Goal: Task Accomplishment & Management: Manage account settings

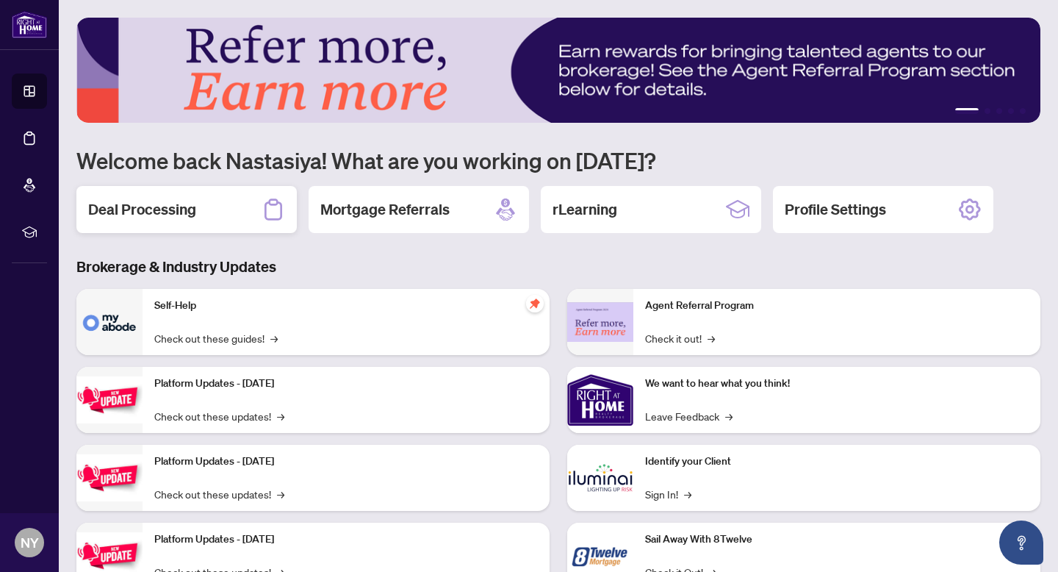
click at [233, 207] on div "Deal Processing" at bounding box center [186, 209] width 220 height 47
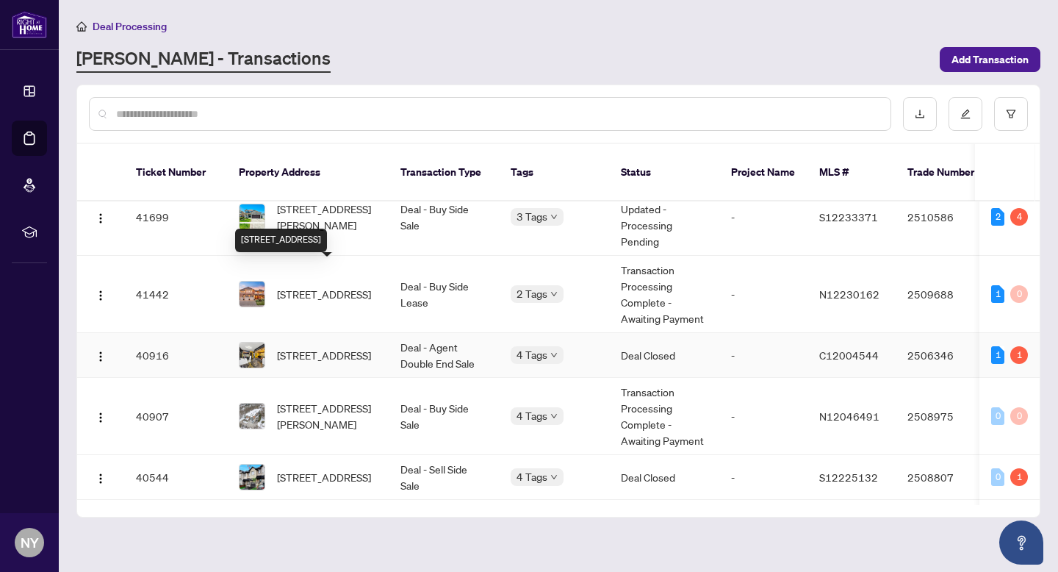
scroll to position [463, 0]
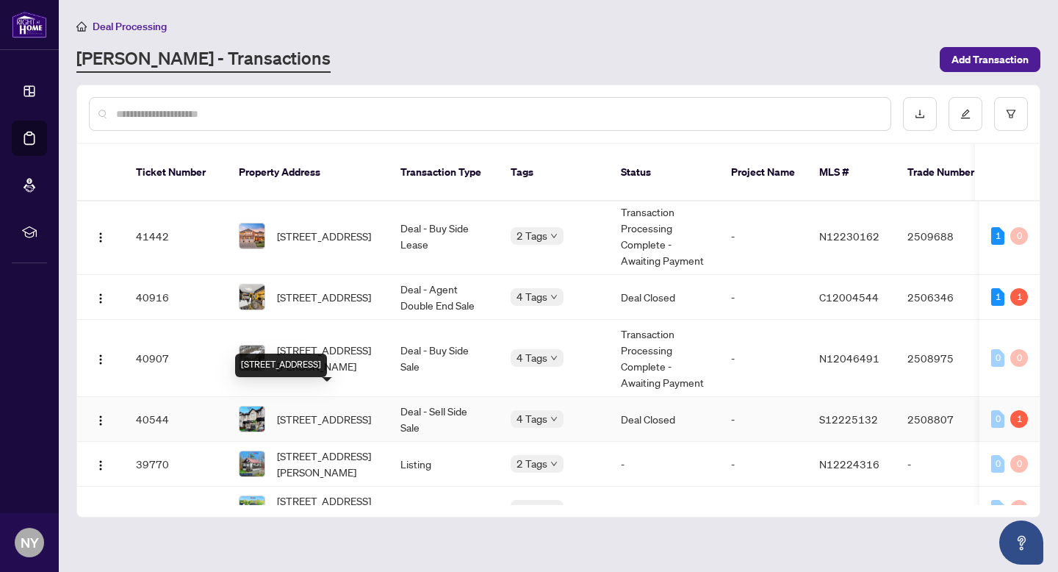
click at [321, 411] on span "[STREET_ADDRESS]" at bounding box center [324, 419] width 94 height 16
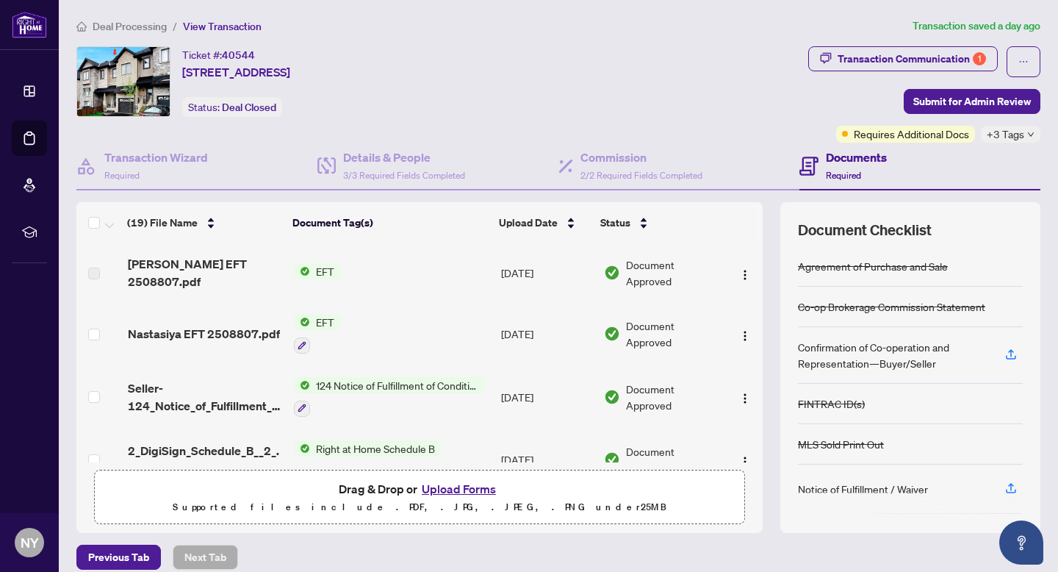
click at [221, 329] on span "Nastasiya EFT 2508807.pdf" at bounding box center [204, 334] width 152 height 18
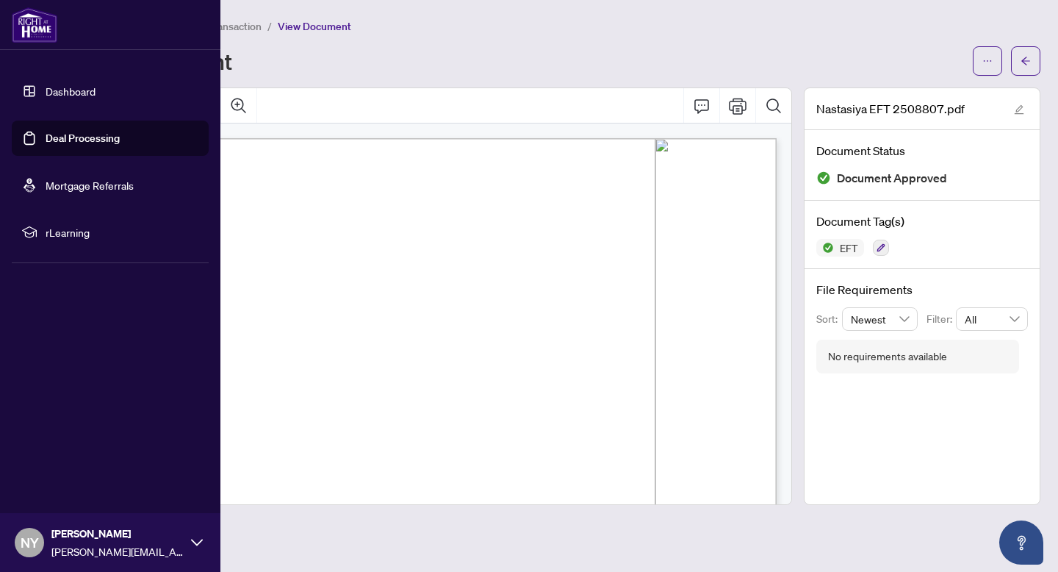
click at [25, 29] on img at bounding box center [35, 24] width 46 height 35
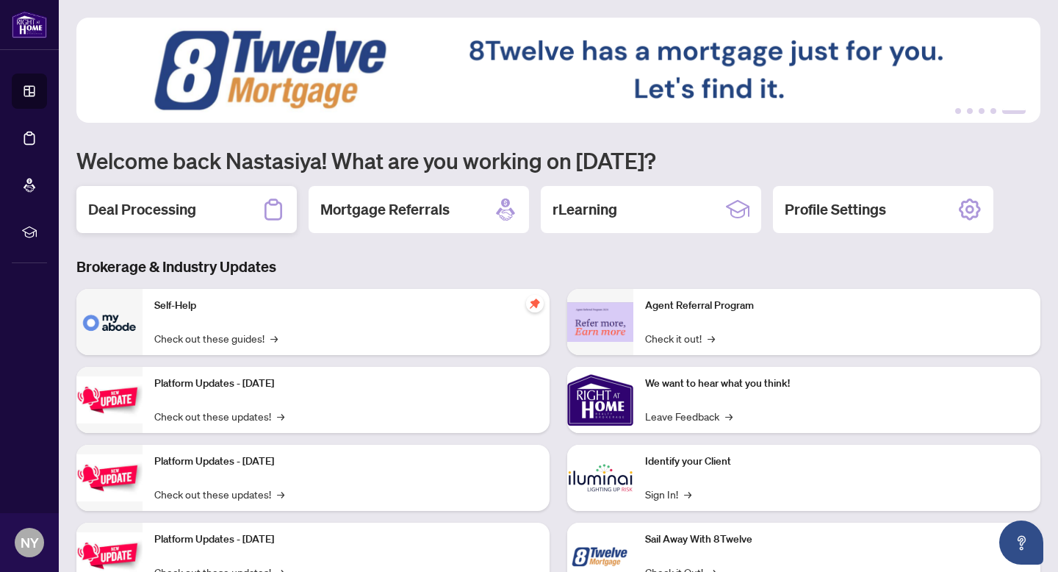
click at [170, 226] on div "Deal Processing" at bounding box center [186, 209] width 220 height 47
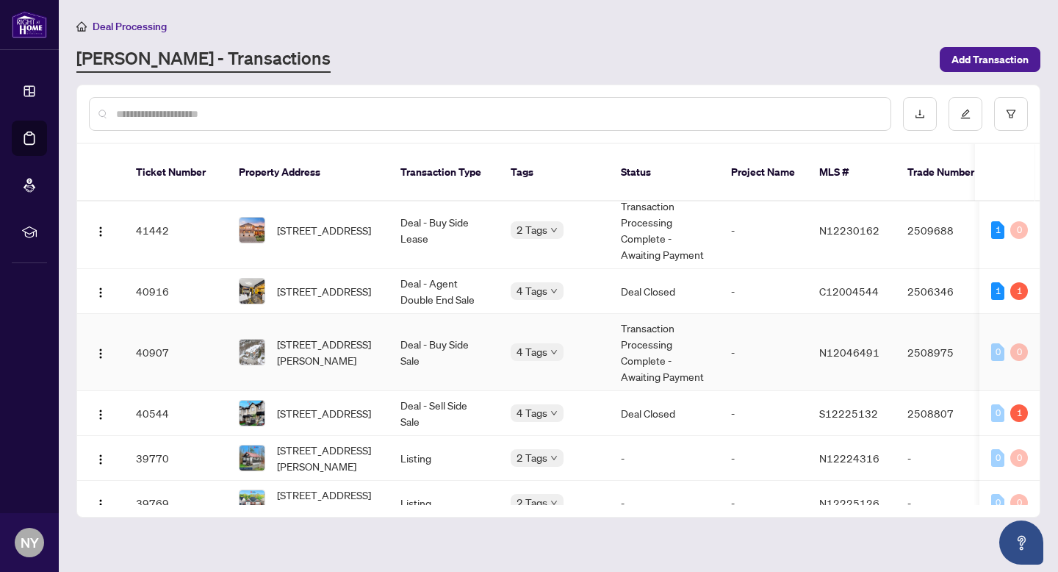
scroll to position [515, 0]
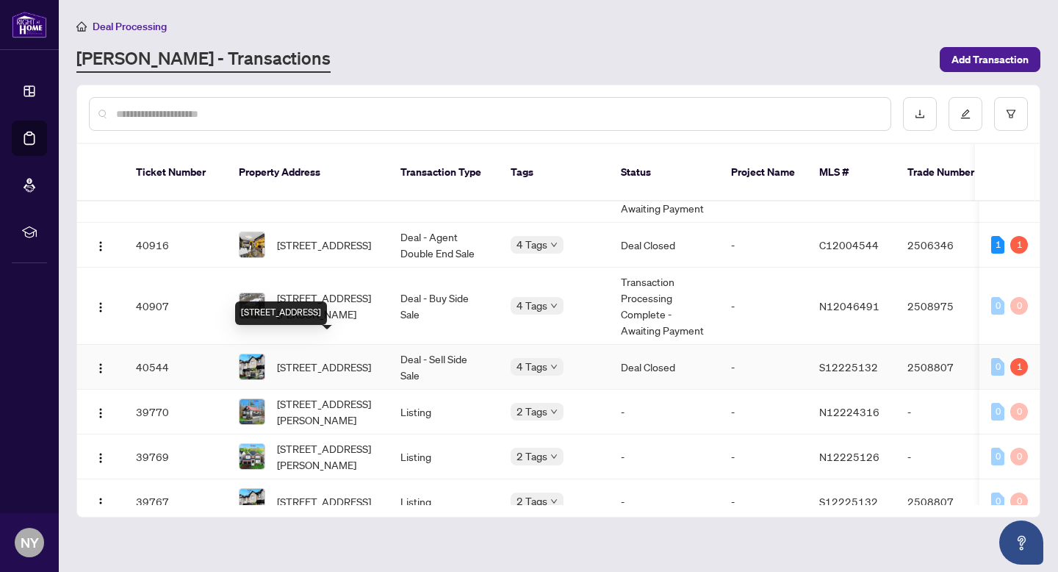
click at [347, 359] on span "[STREET_ADDRESS]" at bounding box center [324, 367] width 94 height 16
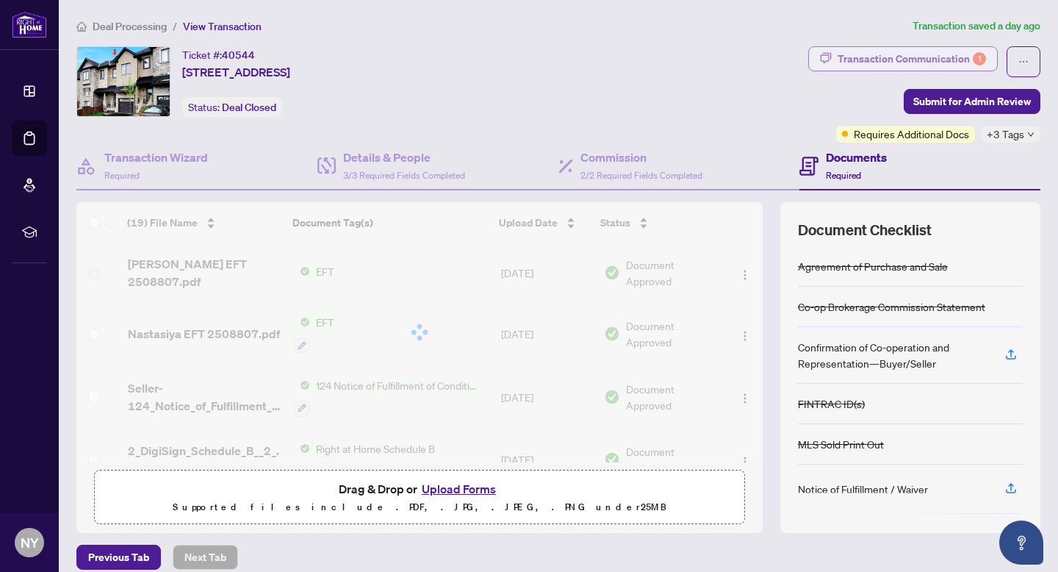
click at [951, 57] on div "Transaction Communication 1" at bounding box center [912, 59] width 148 height 24
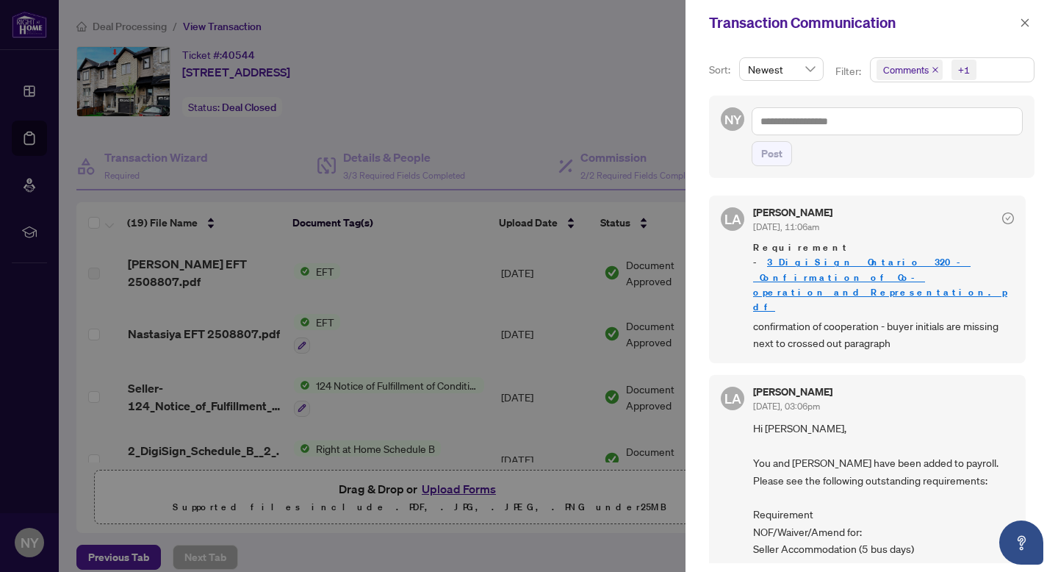
click at [201, 270] on div at bounding box center [529, 286] width 1058 height 572
click at [1037, 29] on div "Transaction Communication" at bounding box center [872, 23] width 373 height 46
click at [1027, 26] on icon "close" at bounding box center [1025, 23] width 10 height 10
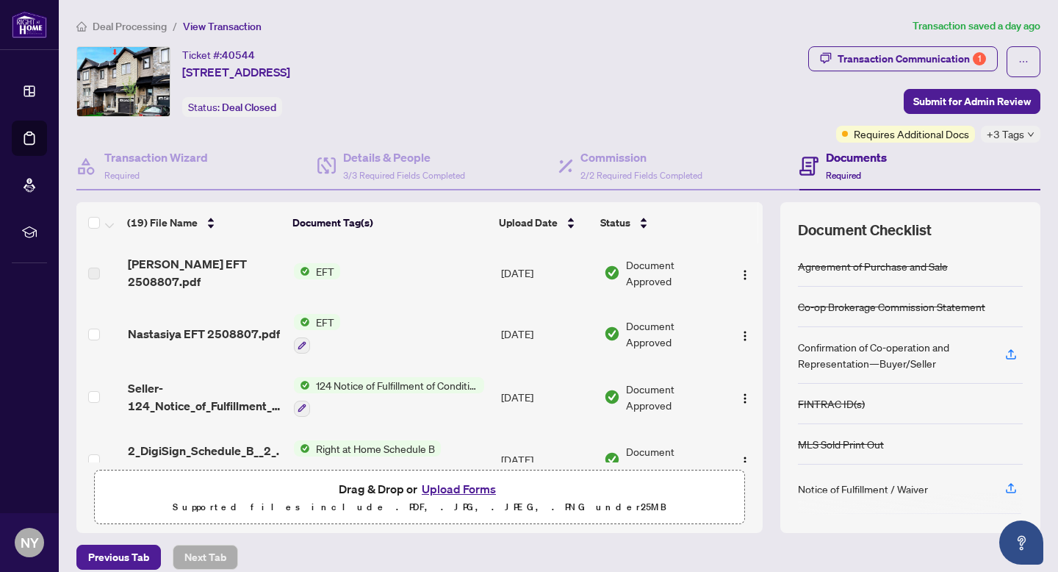
click at [226, 267] on span "[PERSON_NAME] EFT 2508807.pdf" at bounding box center [205, 272] width 154 height 35
click at [223, 276] on span "[PERSON_NAME] EFT 2508807.pdf" at bounding box center [205, 272] width 154 height 35
click at [175, 273] on span "[PERSON_NAME] EFT 2508807.pdf" at bounding box center [205, 272] width 154 height 35
click at [969, 62] on div "Transaction Communication 1" at bounding box center [912, 59] width 148 height 24
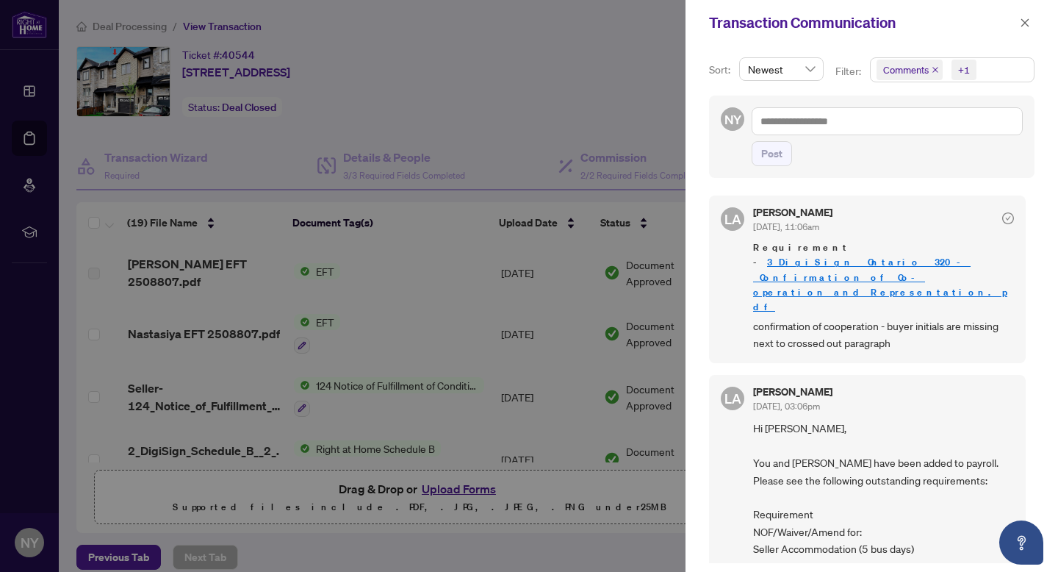
scroll to position [10, 0]
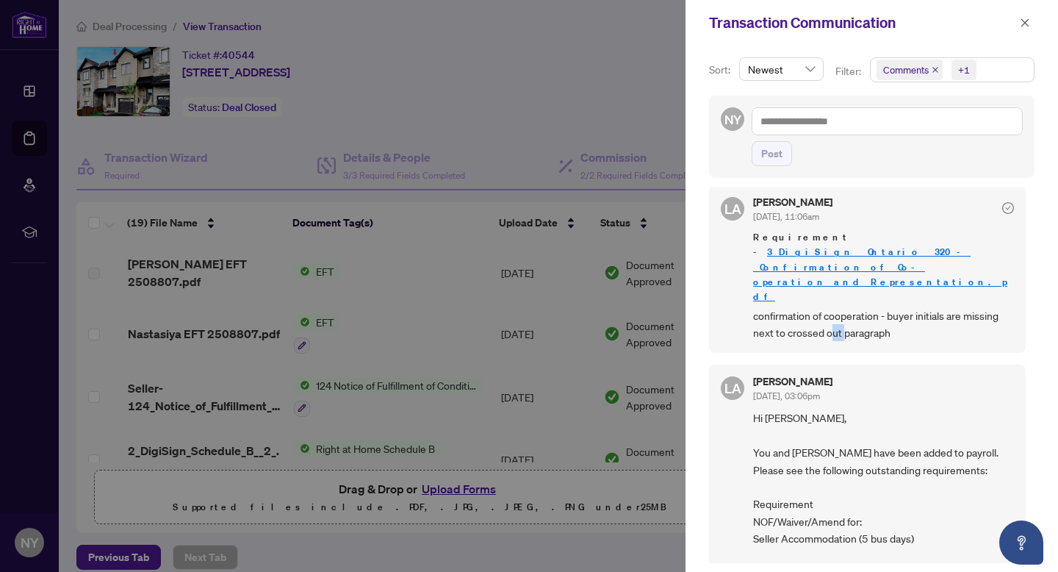
drag, startPoint x: 833, startPoint y: 290, endPoint x: 868, endPoint y: 289, distance: 35.3
click at [868, 307] on span "confirmation of cooperation - buyer initials are missing next to crossed out pa…" at bounding box center [883, 324] width 261 height 35
click at [614, 270] on div at bounding box center [529, 286] width 1058 height 572
click at [1020, 23] on icon "close" at bounding box center [1025, 23] width 10 height 10
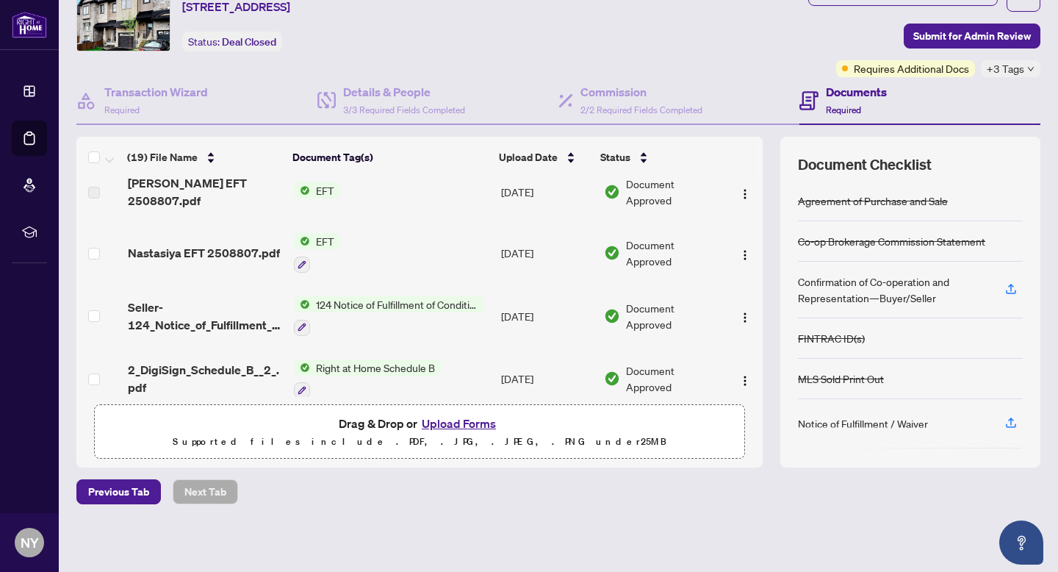
scroll to position [0, 0]
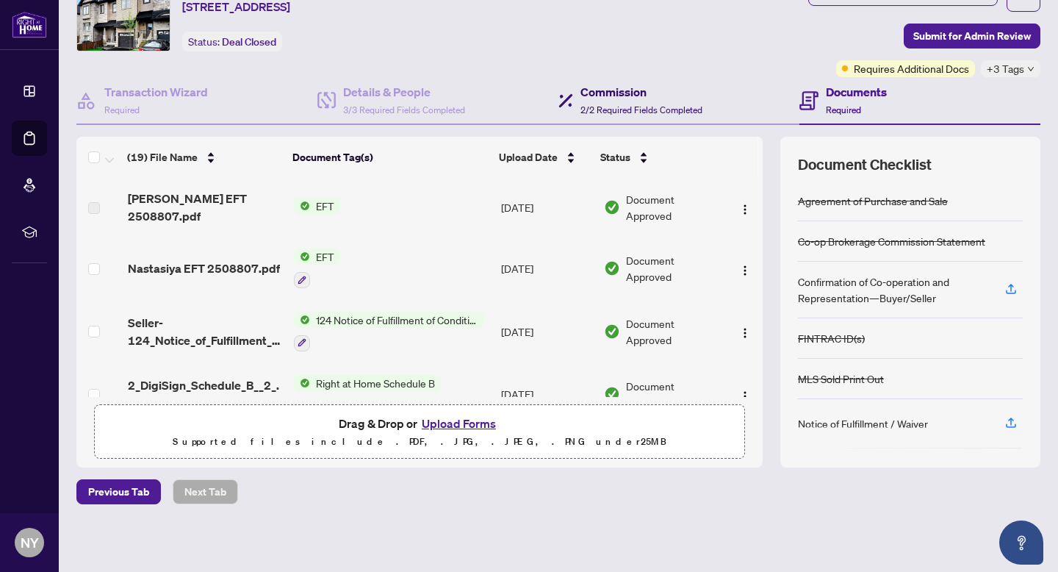
click at [614, 91] on h4 "Commission" at bounding box center [642, 92] width 122 height 18
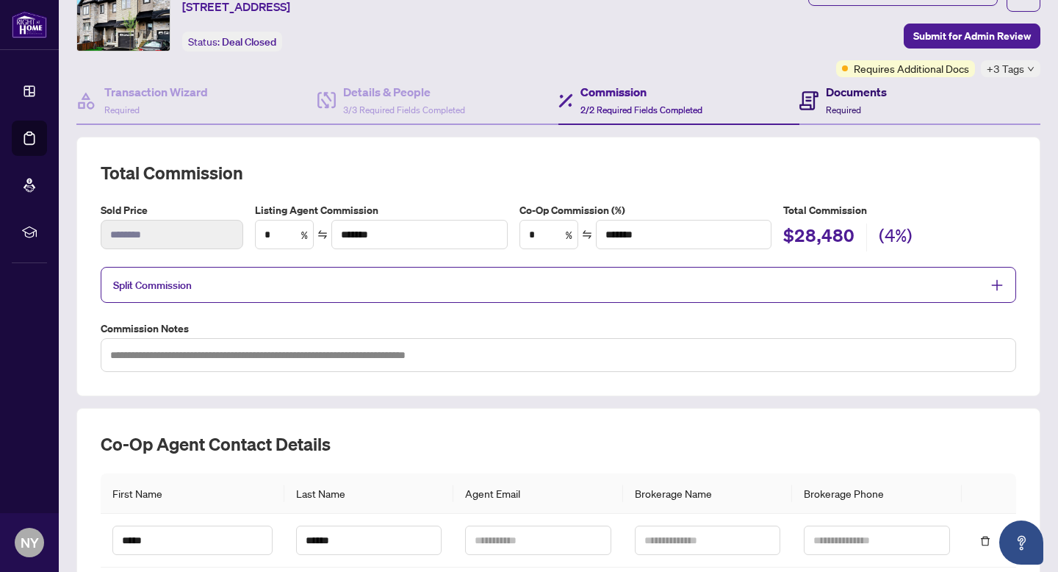
click at [867, 99] on h4 "Documents" at bounding box center [856, 92] width 61 height 18
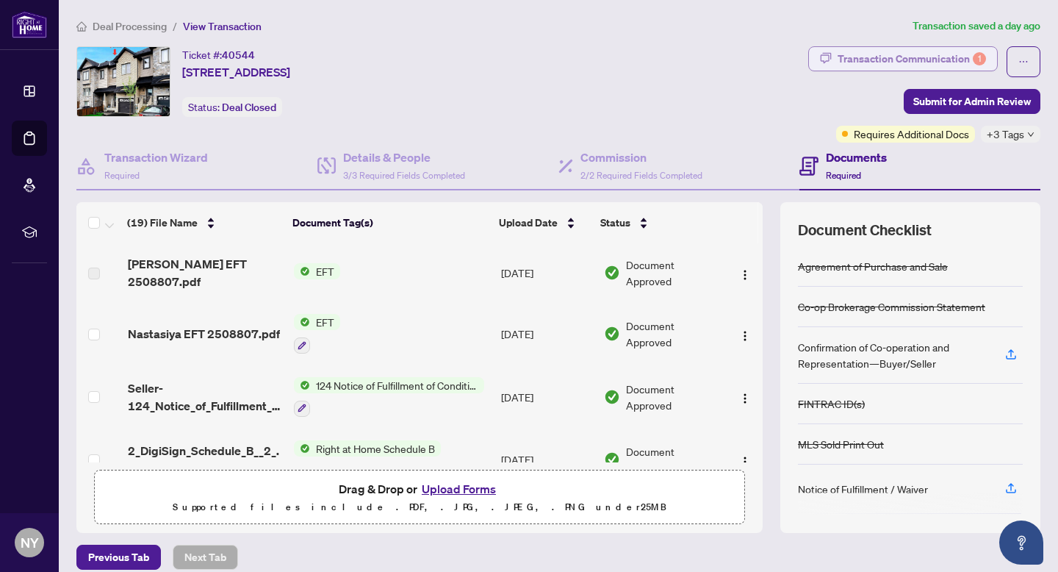
click at [931, 67] on div "Transaction Communication 1" at bounding box center [912, 59] width 148 height 24
type textarea "**********"
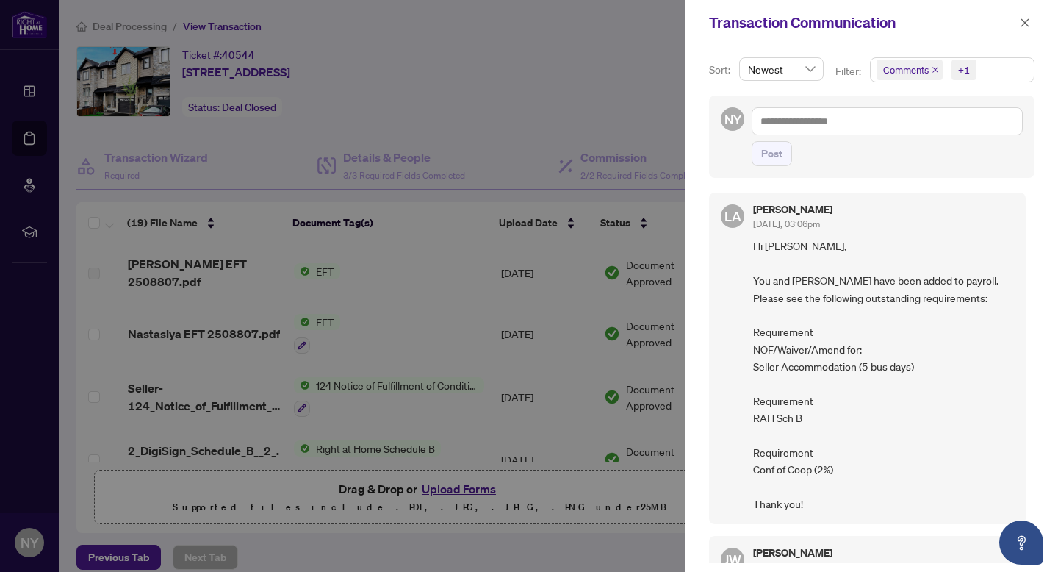
scroll to position [196, 0]
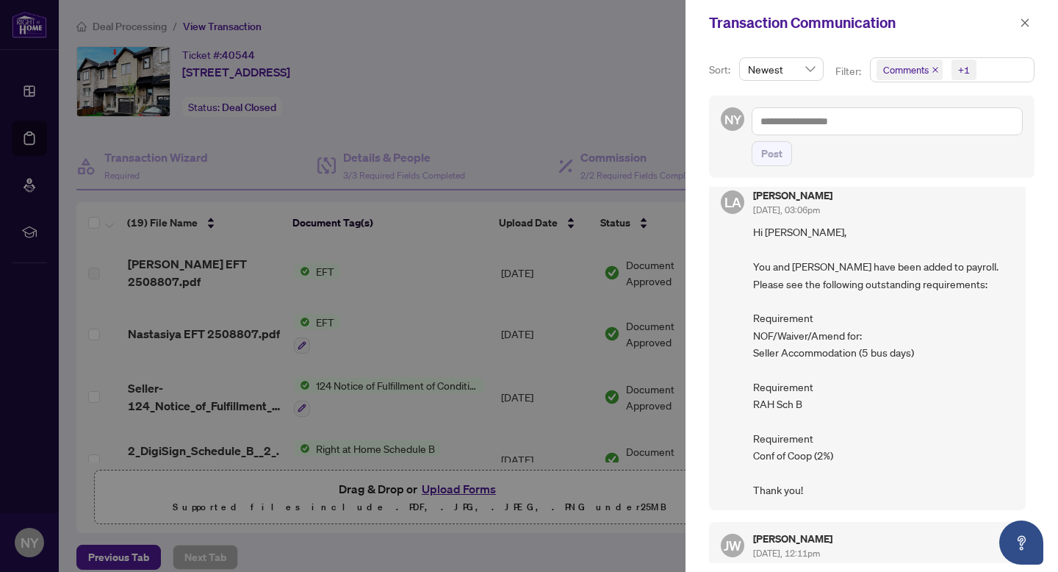
click at [485, 355] on div at bounding box center [529, 286] width 1058 height 572
click at [1023, 23] on icon "close" at bounding box center [1025, 23] width 10 height 10
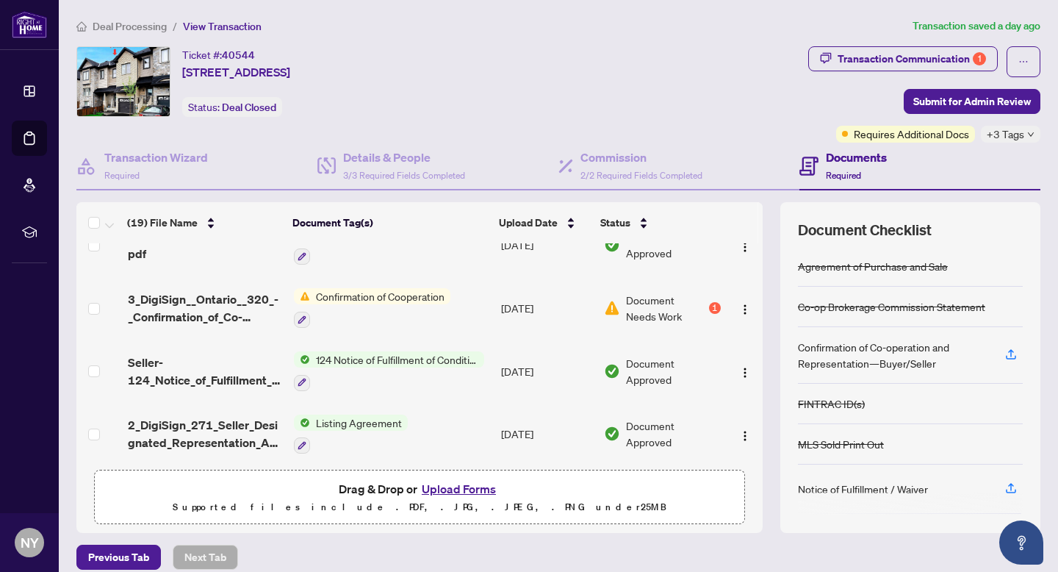
scroll to position [190, 0]
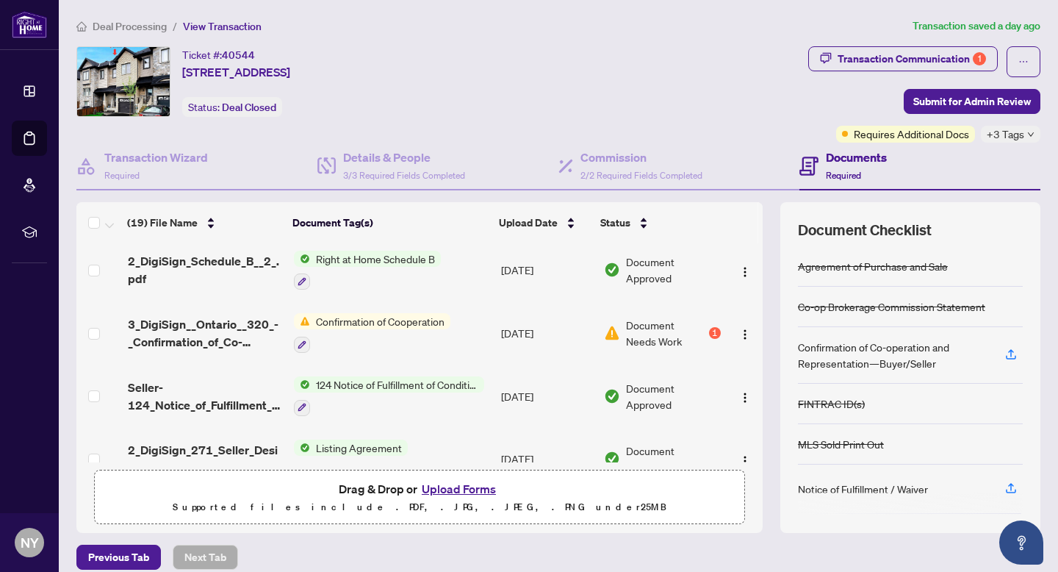
click at [413, 320] on span "Confirmation of Cooperation" at bounding box center [380, 321] width 140 height 16
click at [739, 329] on img "button" at bounding box center [745, 335] width 12 height 12
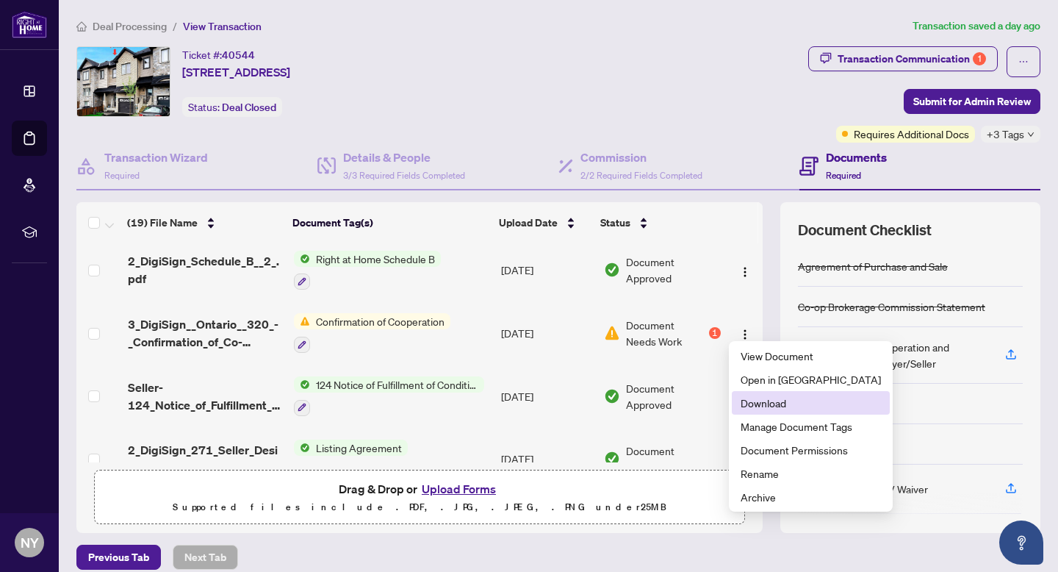
click at [772, 399] on span "Download" at bounding box center [811, 403] width 140 height 16
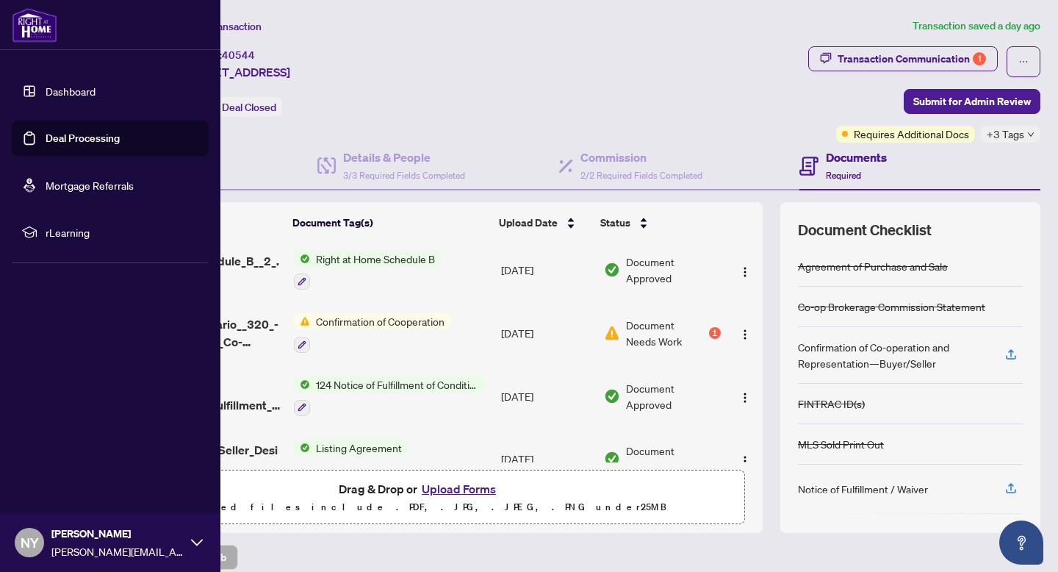
click at [21, 29] on img at bounding box center [35, 24] width 46 height 35
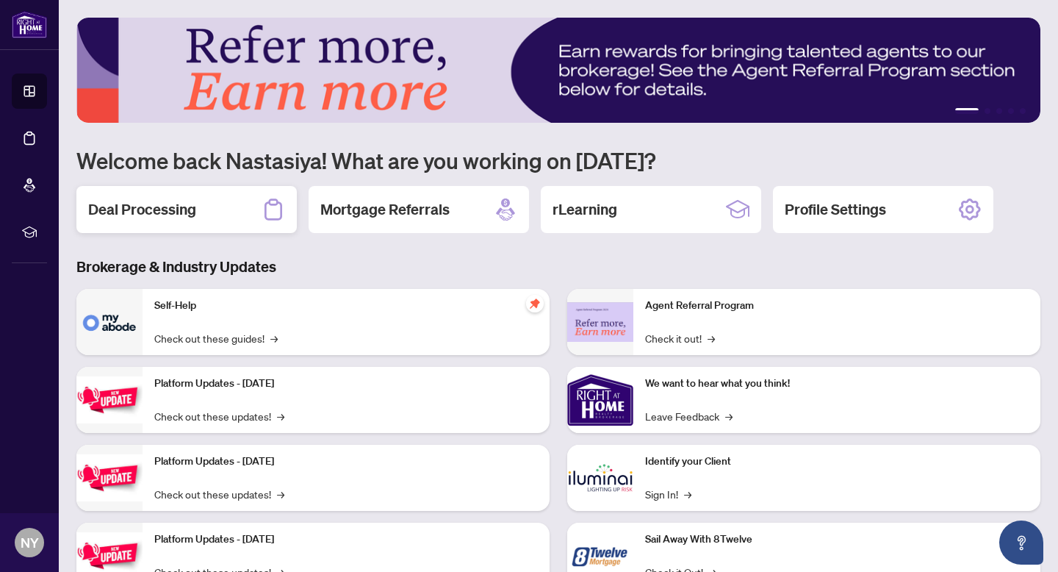
click at [252, 222] on div "Deal Processing" at bounding box center [186, 209] width 220 height 47
